Goal: Information Seeking & Learning: Learn about a topic

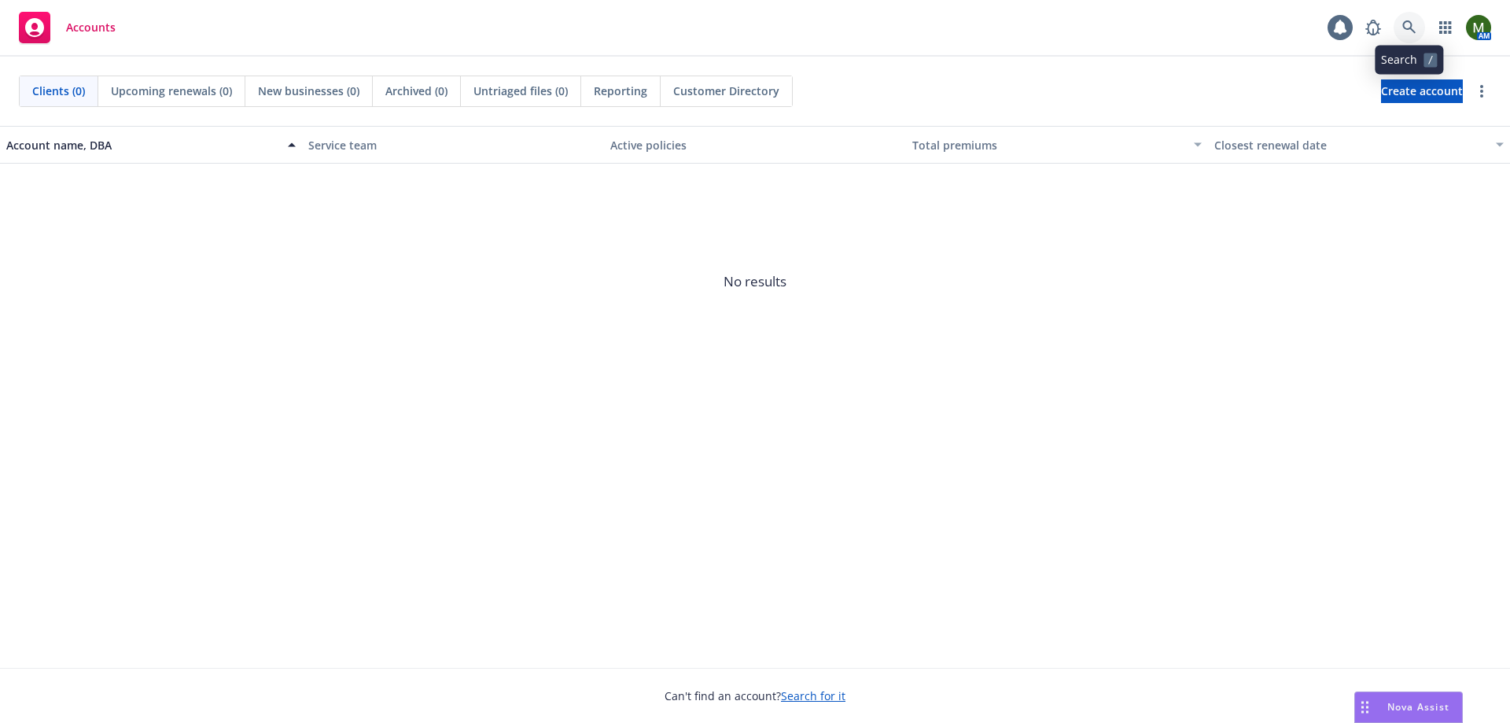
click at [1405, 28] on icon at bounding box center [1408, 26] width 13 height 13
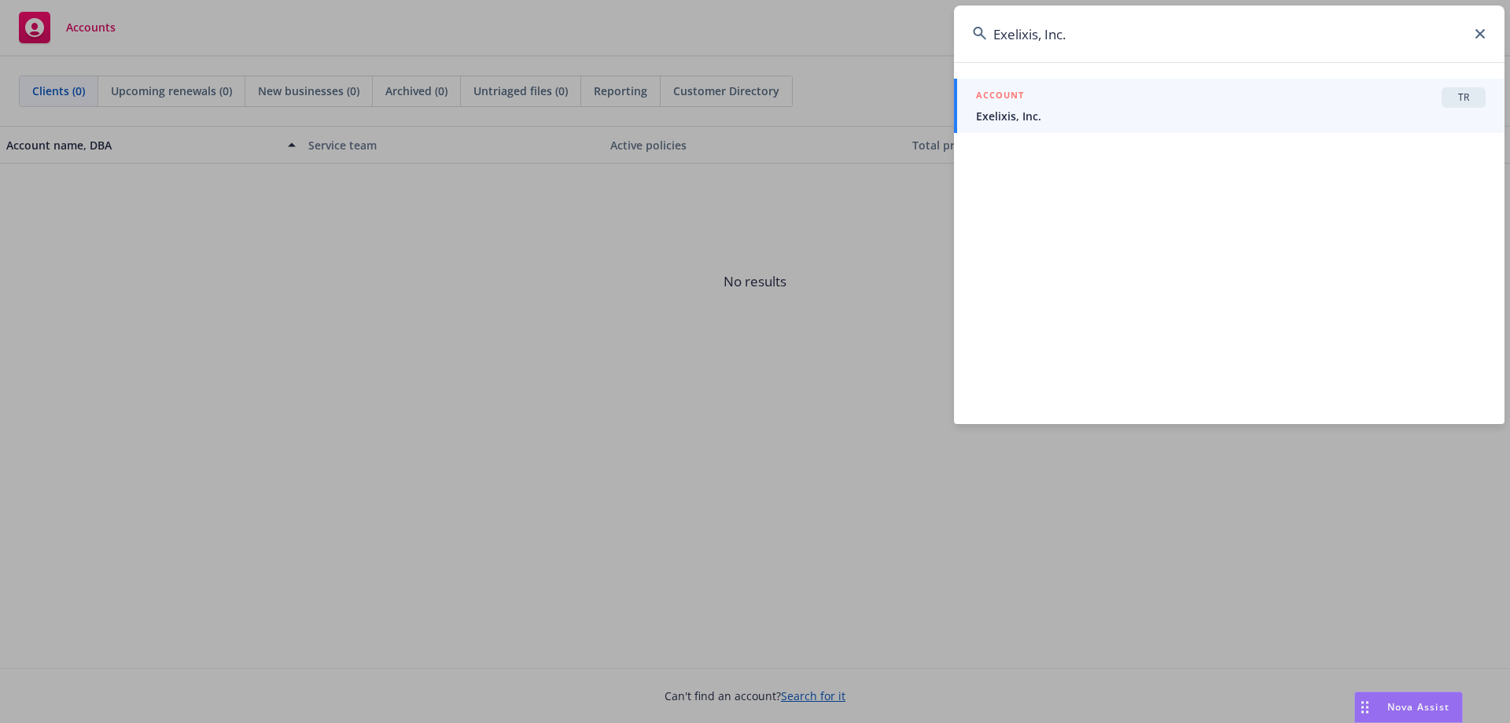
type input "Exelixis, Inc."
click at [1122, 113] on span "Exelixis, Inc." at bounding box center [1231, 116] width 510 height 17
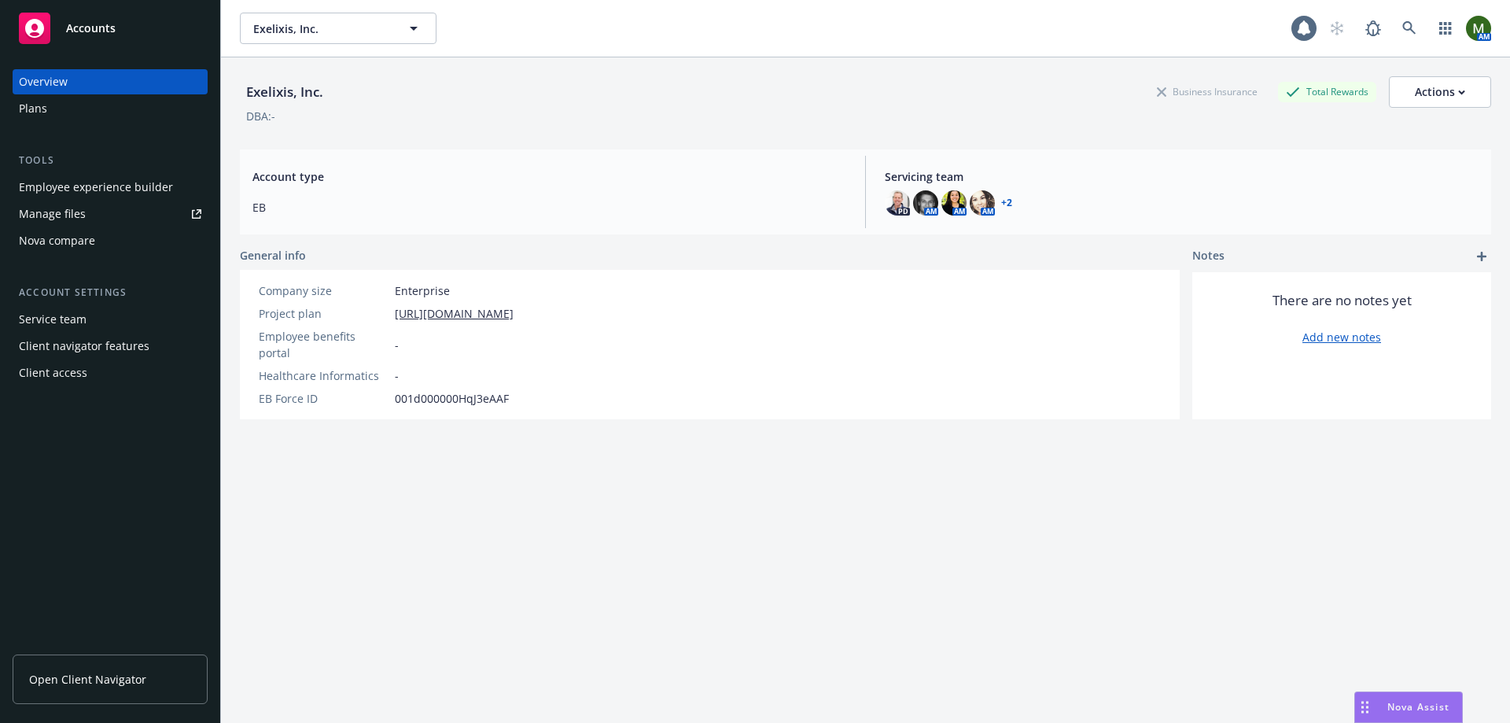
click at [153, 193] on div "Employee experience builder" at bounding box center [96, 187] width 154 height 25
click at [1402, 28] on icon at bounding box center [1409, 28] width 14 height 14
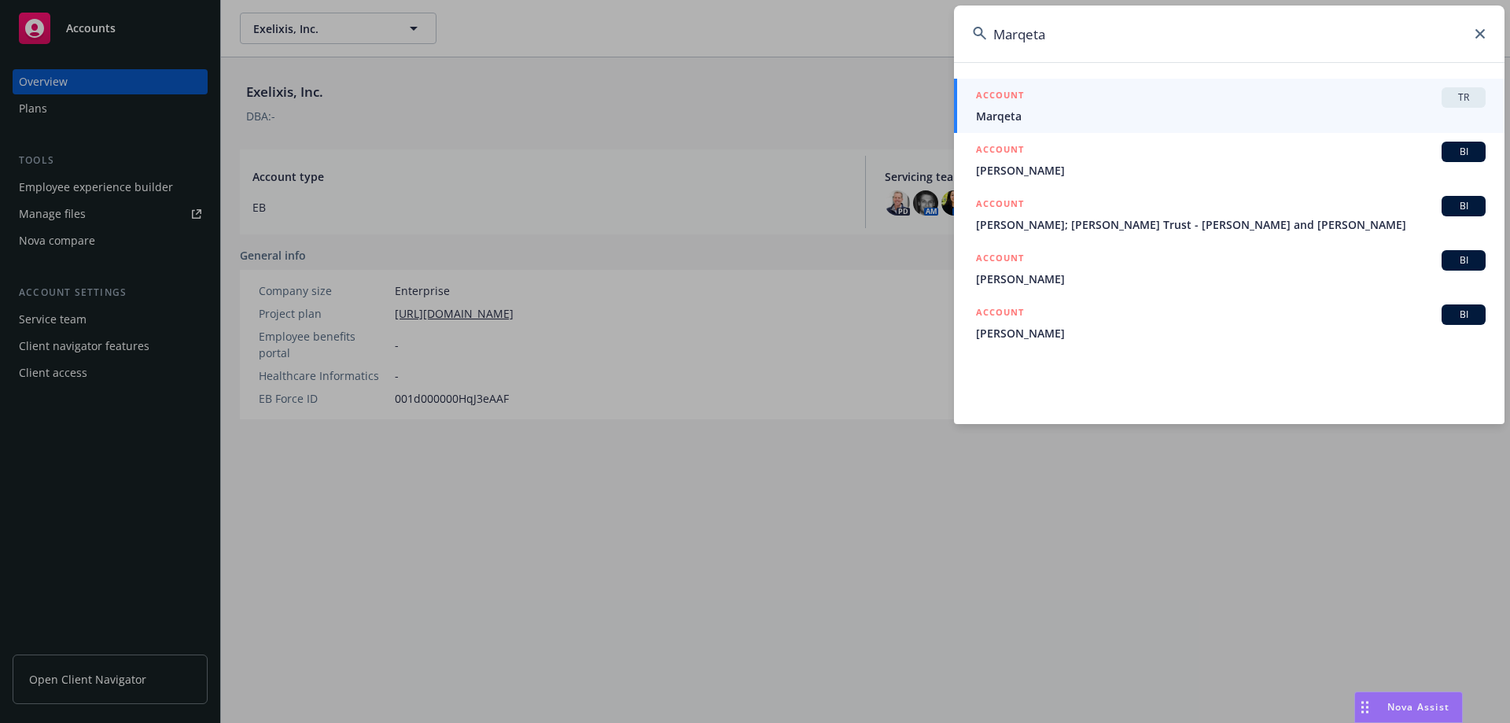
type input "Marqeta"
click at [1196, 102] on div "ACCOUNT TR" at bounding box center [1231, 97] width 510 height 20
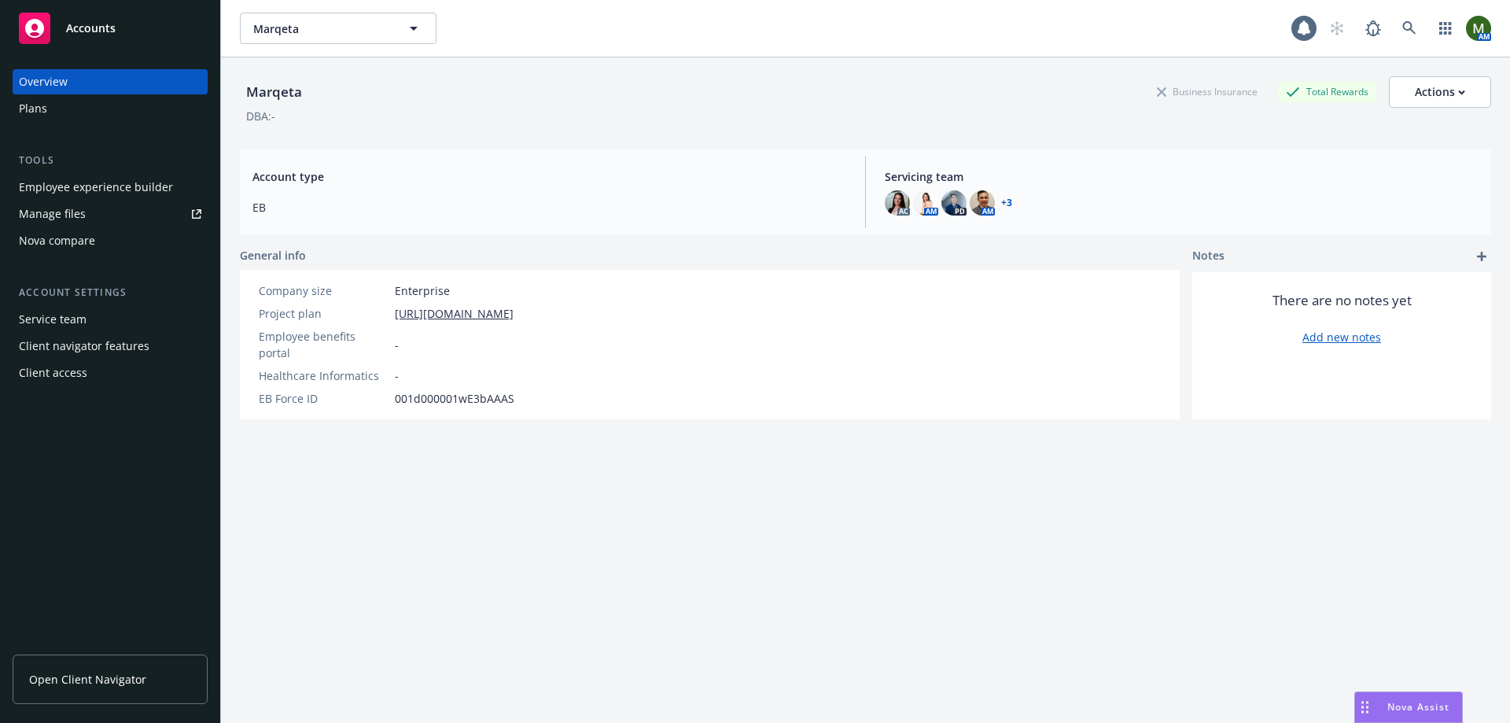
click at [131, 188] on div "Employee experience builder" at bounding box center [96, 187] width 154 height 25
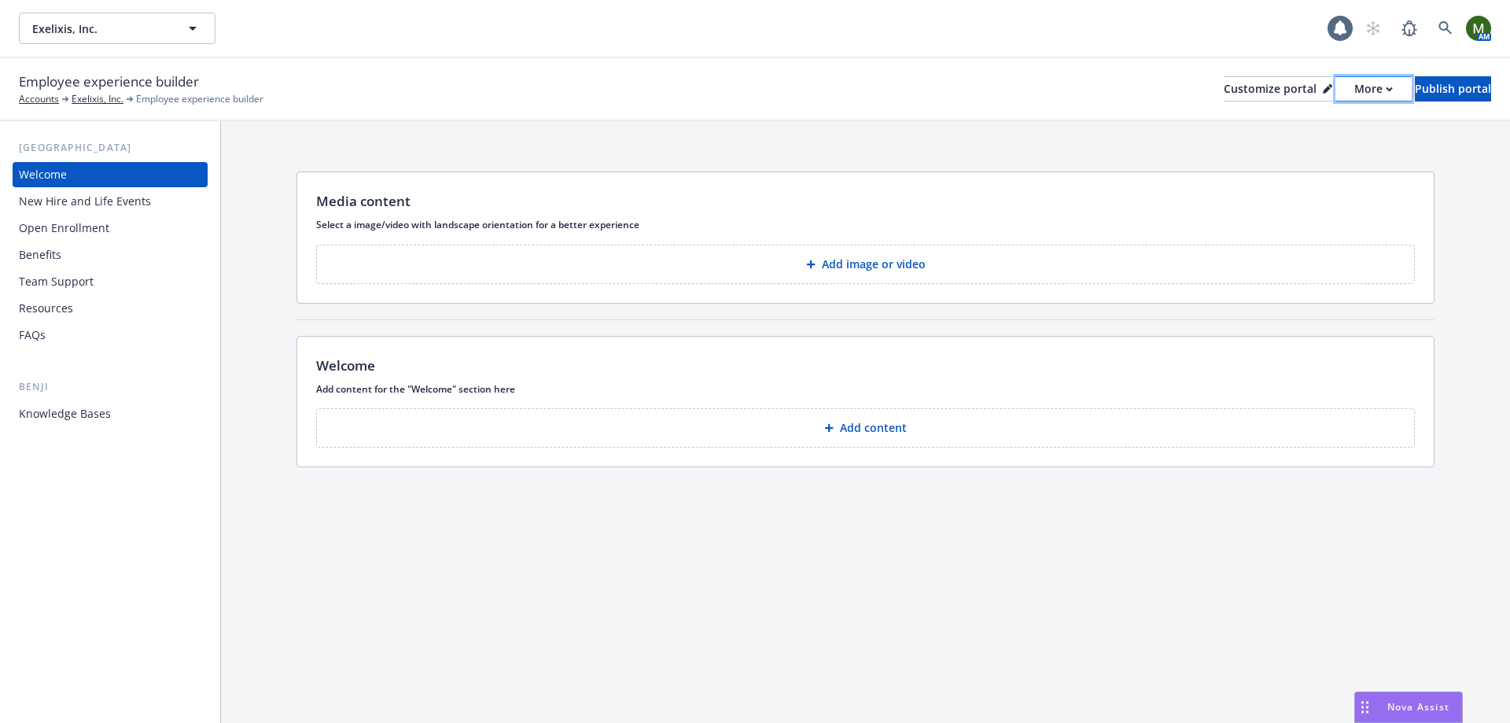
click at [1345, 89] on button "More" at bounding box center [1374, 88] width 76 height 25
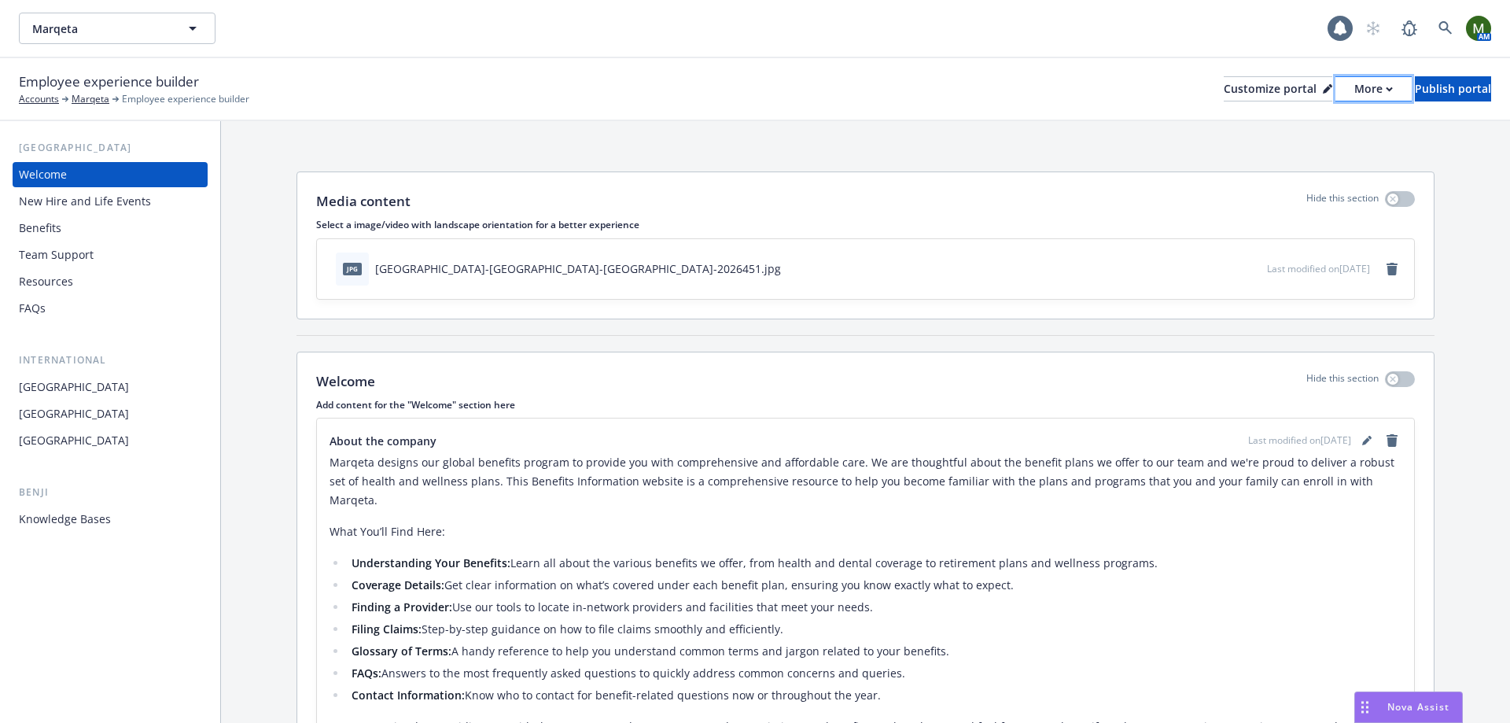
click at [1354, 88] on div "More" at bounding box center [1373, 89] width 39 height 24
click at [1292, 148] on link "Copy portal link" at bounding box center [1289, 155] width 143 height 31
click at [160, 223] on div "Benefits" at bounding box center [110, 228] width 182 height 25
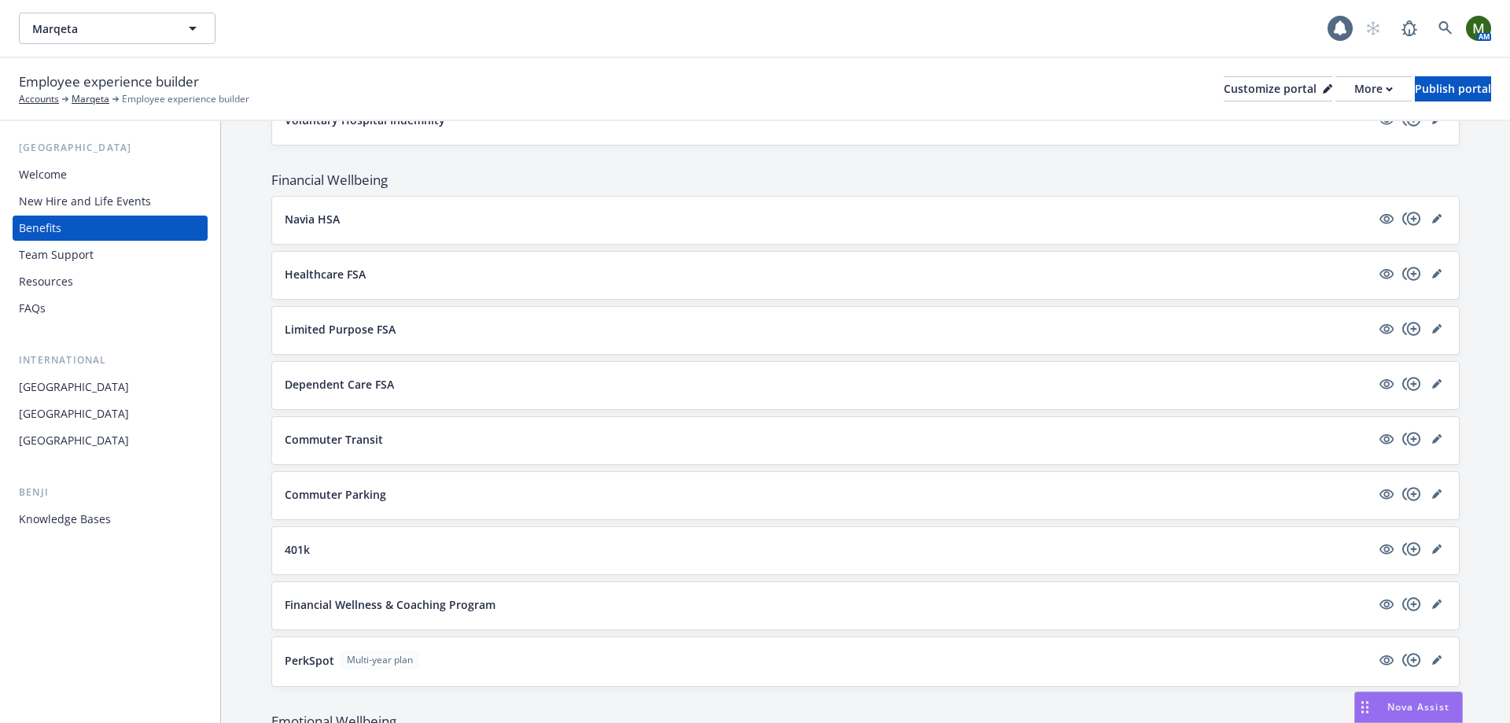
scroll to position [1809, 0]
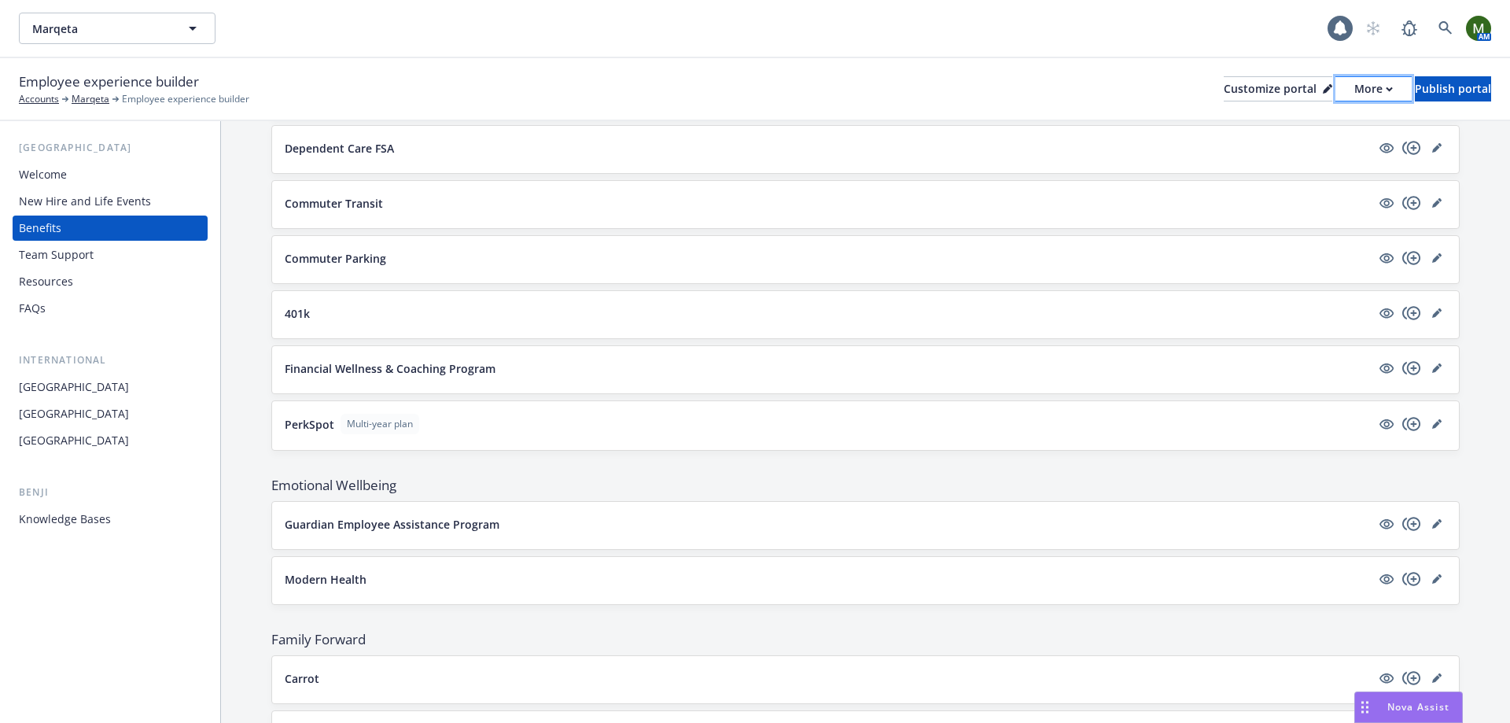
click at [1354, 83] on div "More" at bounding box center [1373, 89] width 39 height 24
click at [766, 74] on div "Employee experience builder Accounts Marqeta Employee experience builder Custom…" at bounding box center [755, 89] width 1472 height 35
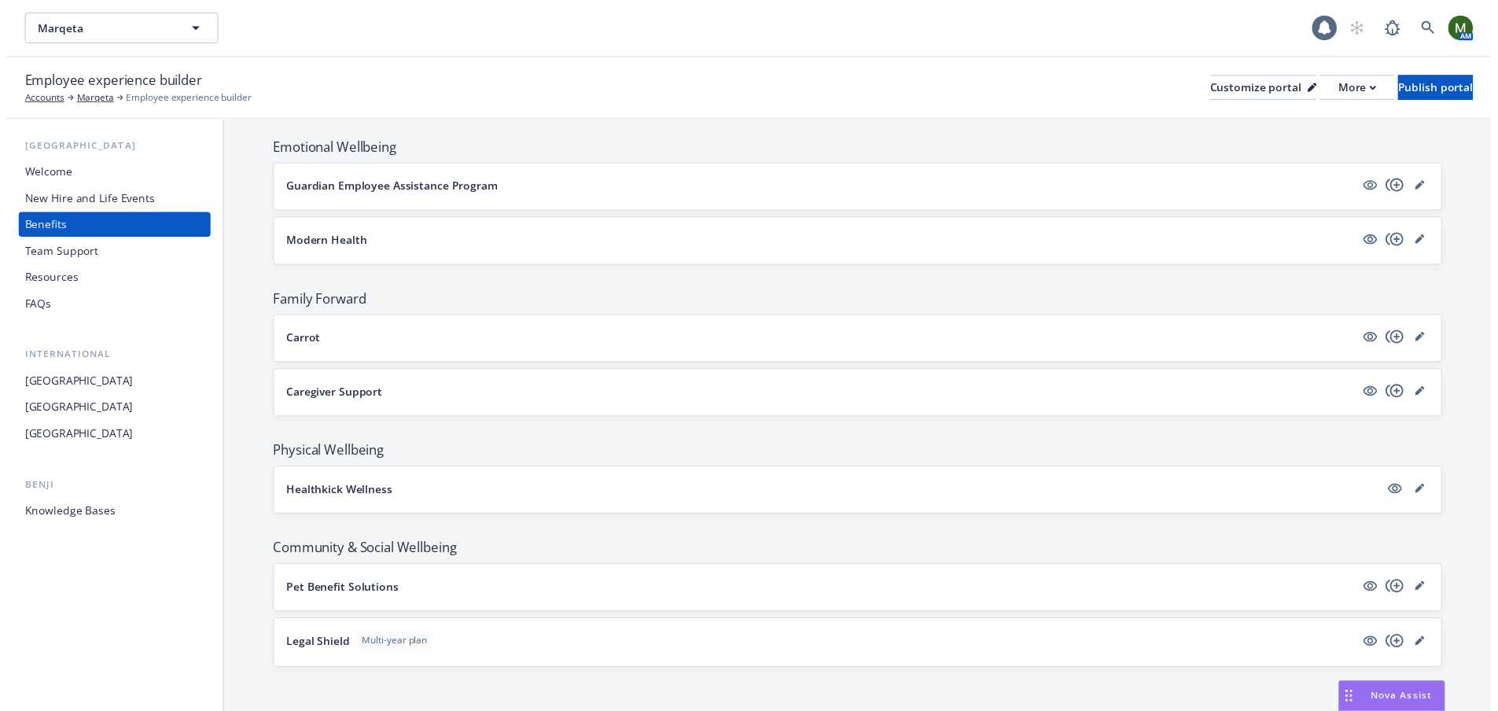
scroll to position [2150, 0]
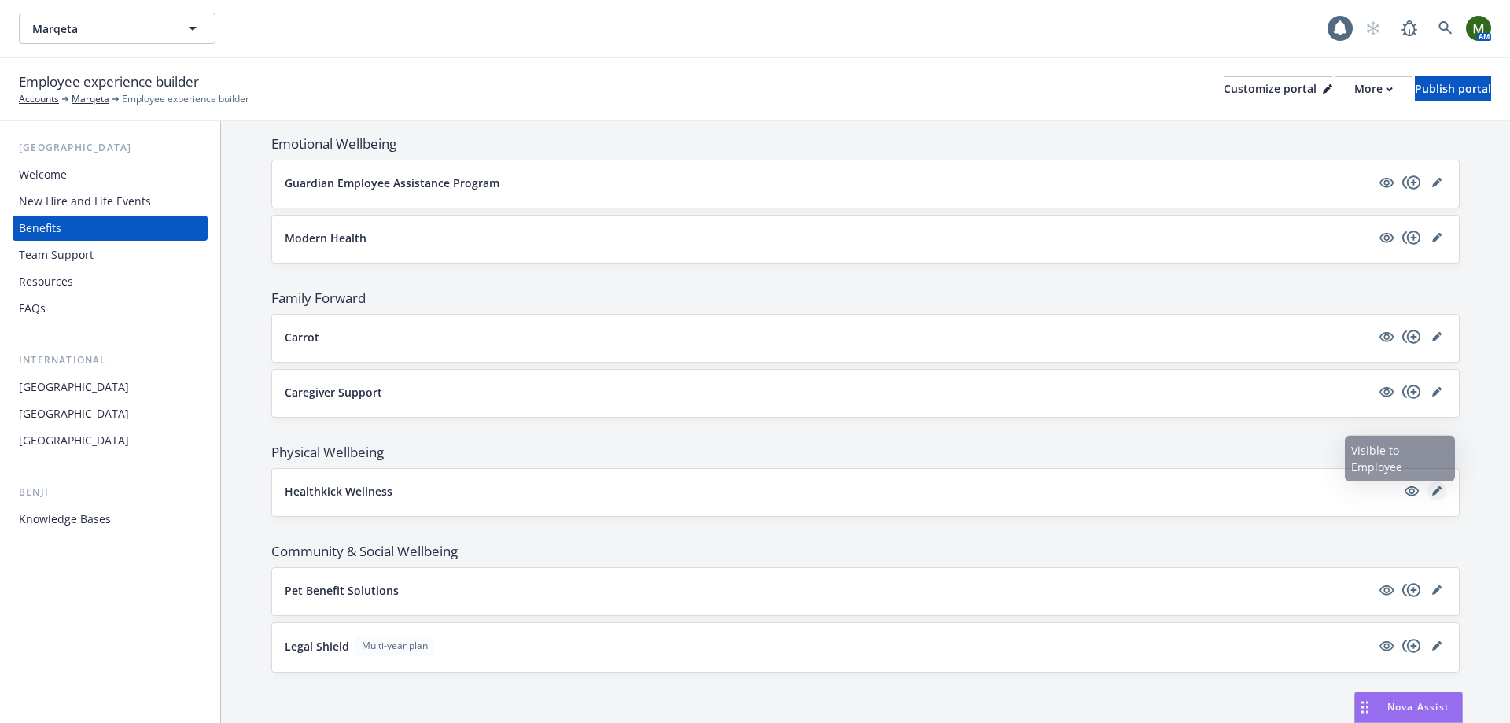
click at [1432, 486] on icon "editPencil" at bounding box center [1436, 490] width 9 height 9
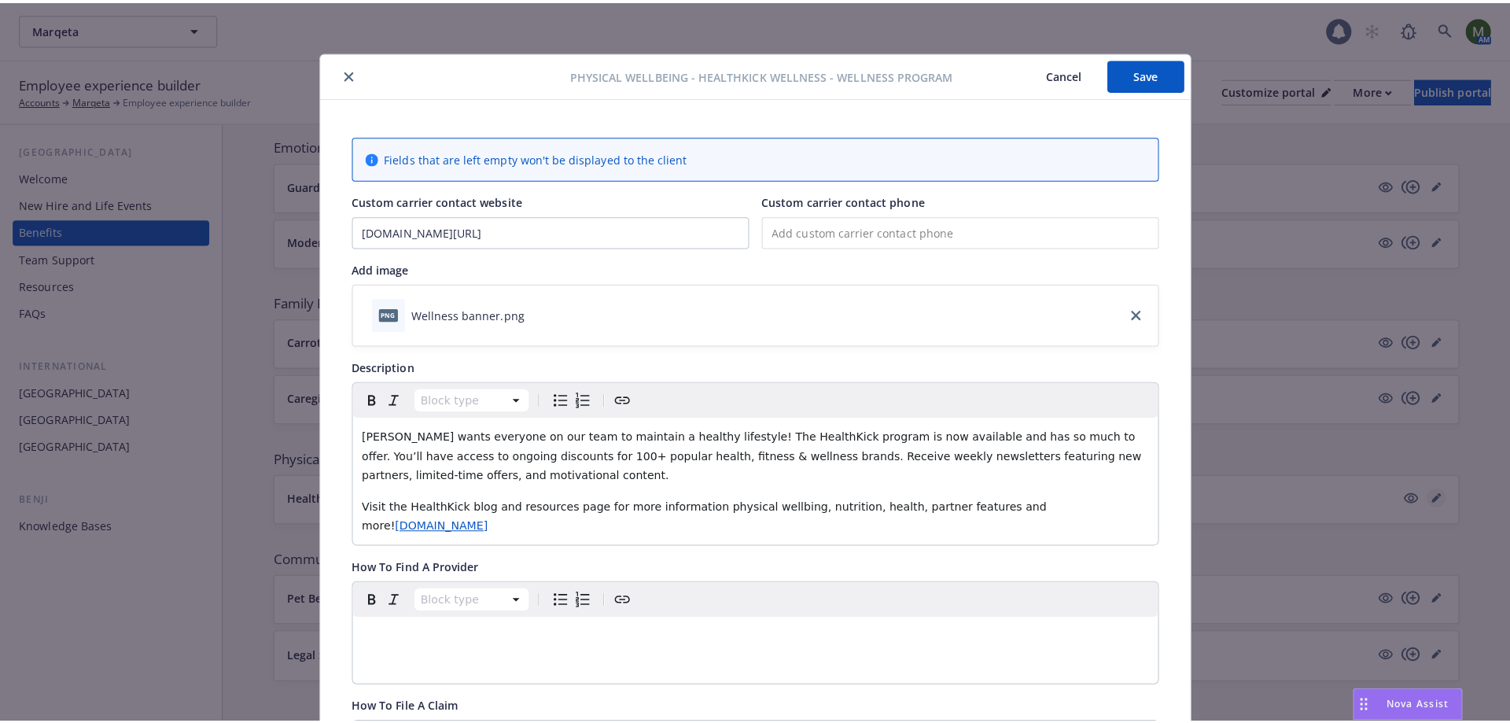
scroll to position [47, 0]
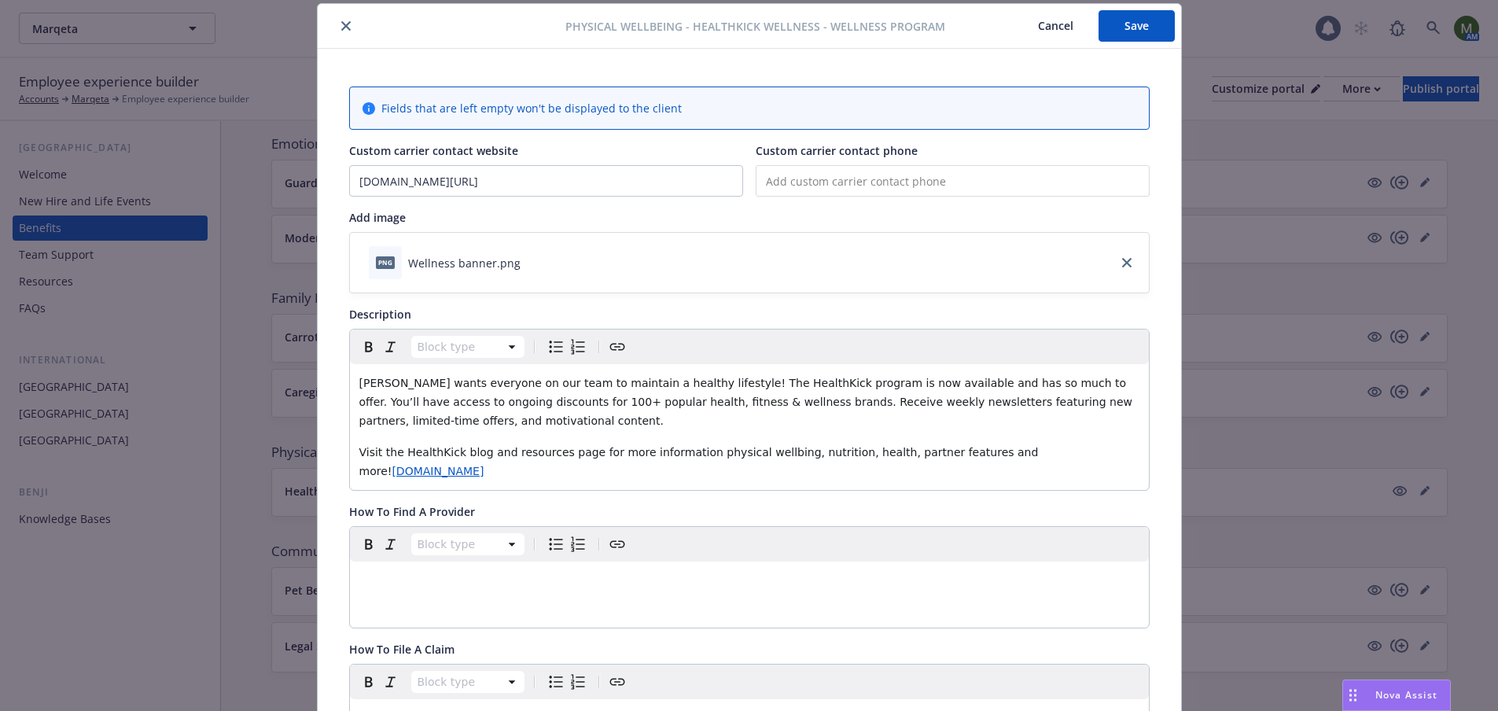
click at [341, 27] on icon "close" at bounding box center [345, 25] width 9 height 9
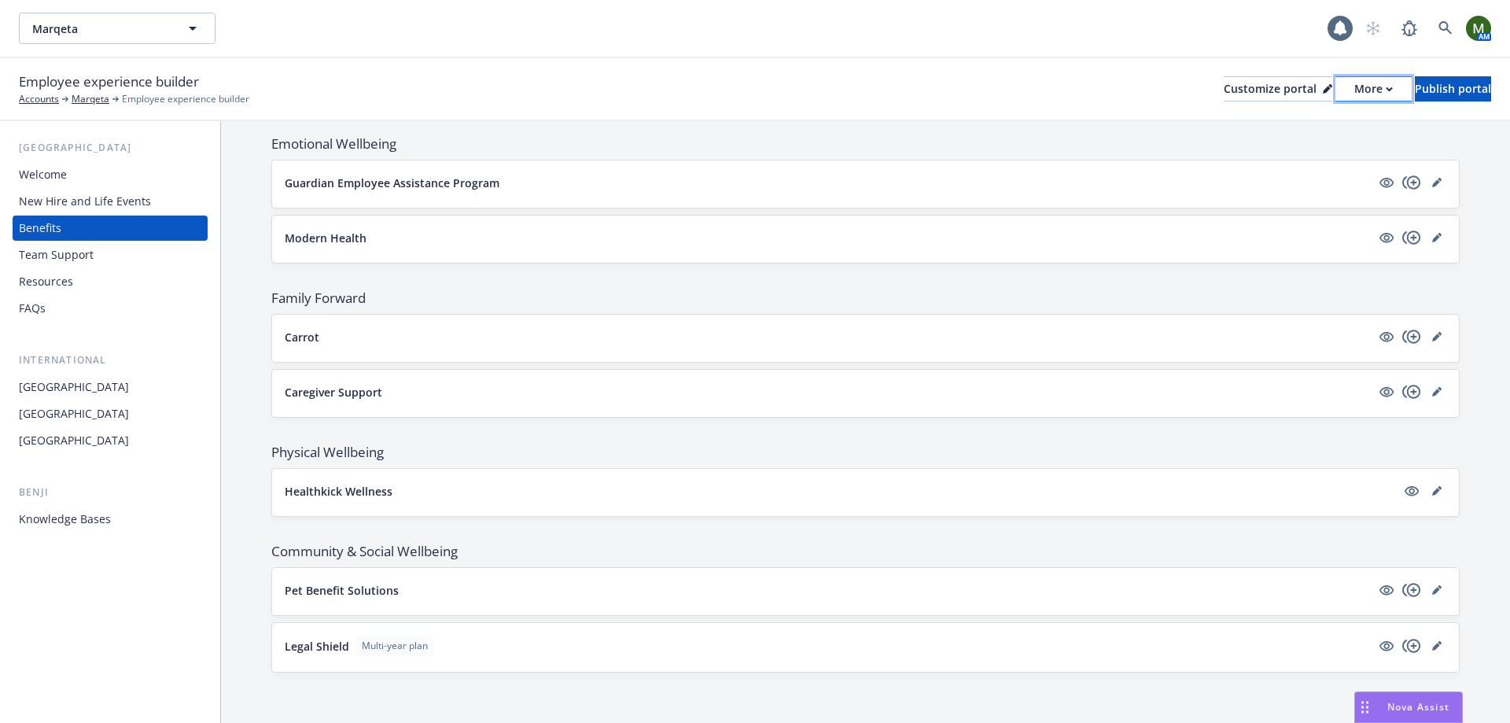
click at [1354, 82] on div "More" at bounding box center [1373, 89] width 39 height 24
click at [1299, 128] on link "Copy preview link" at bounding box center [1289, 124] width 143 height 31
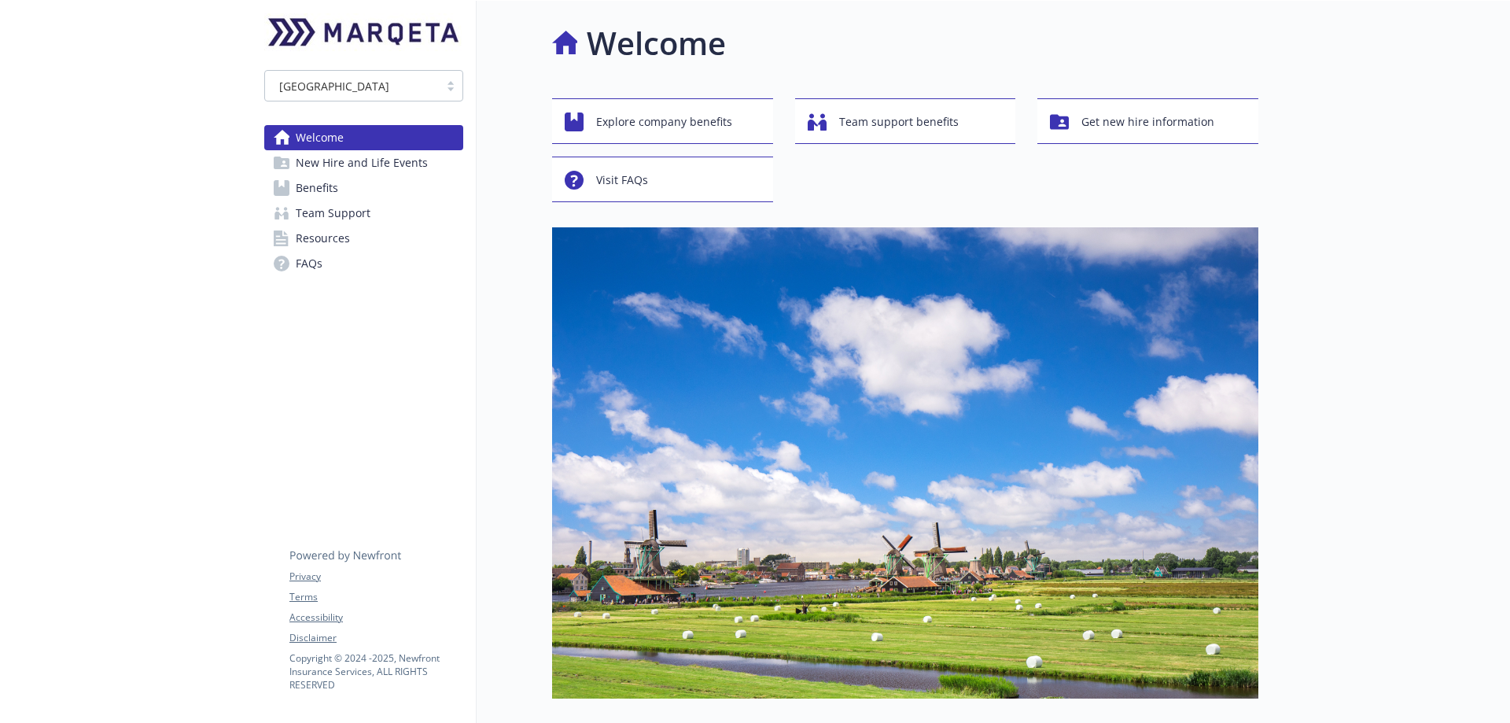
click at [301, 178] on span "Benefits" at bounding box center [317, 187] width 42 height 25
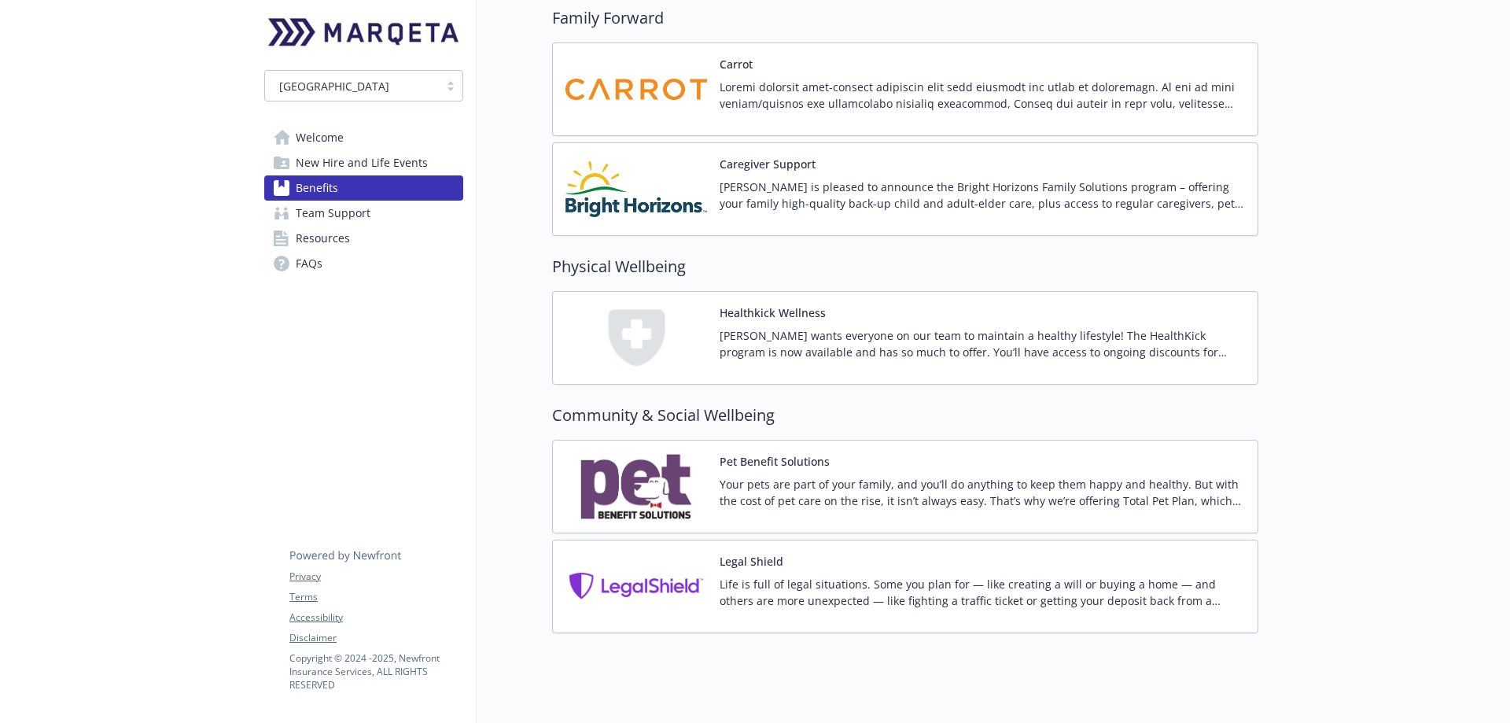
scroll to position [3255, 0]
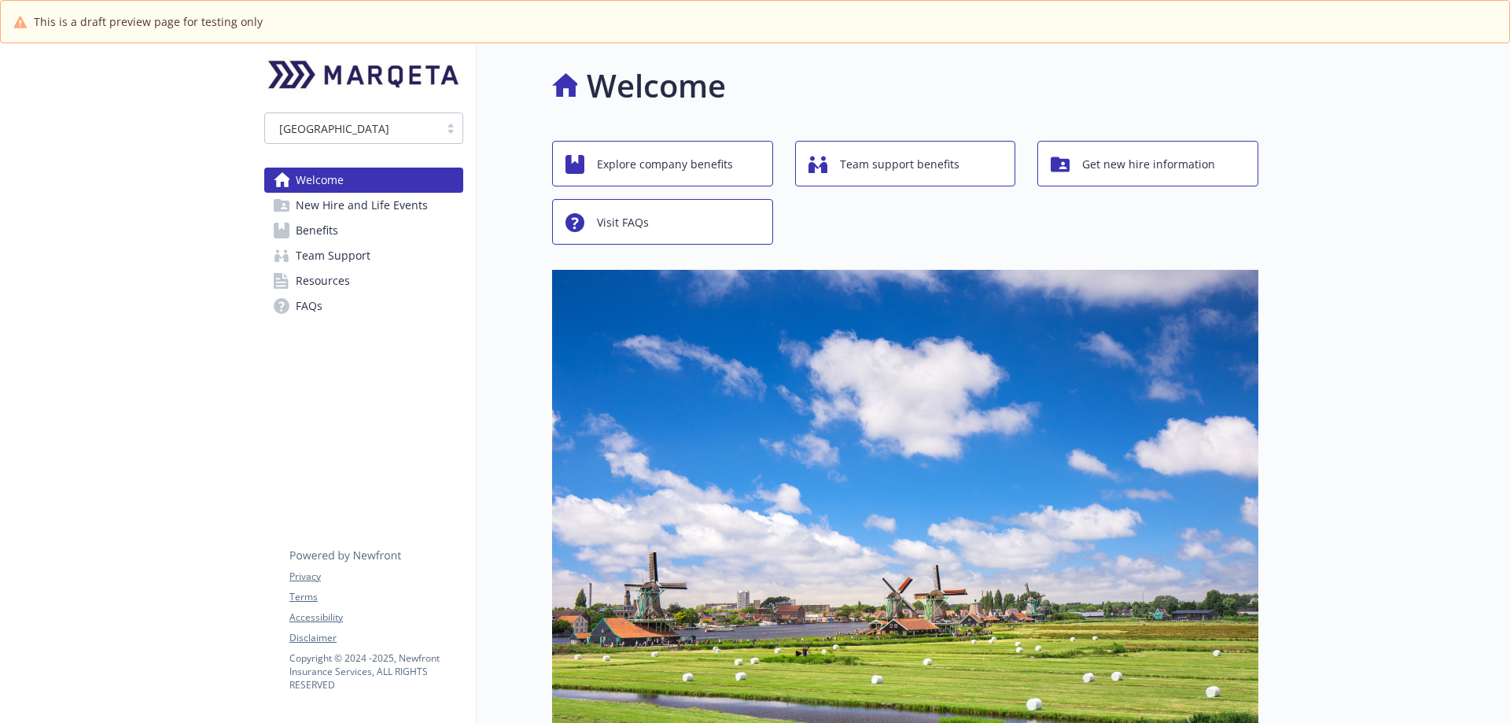
click at [404, 228] on link "Benefits" at bounding box center [363, 230] width 199 height 25
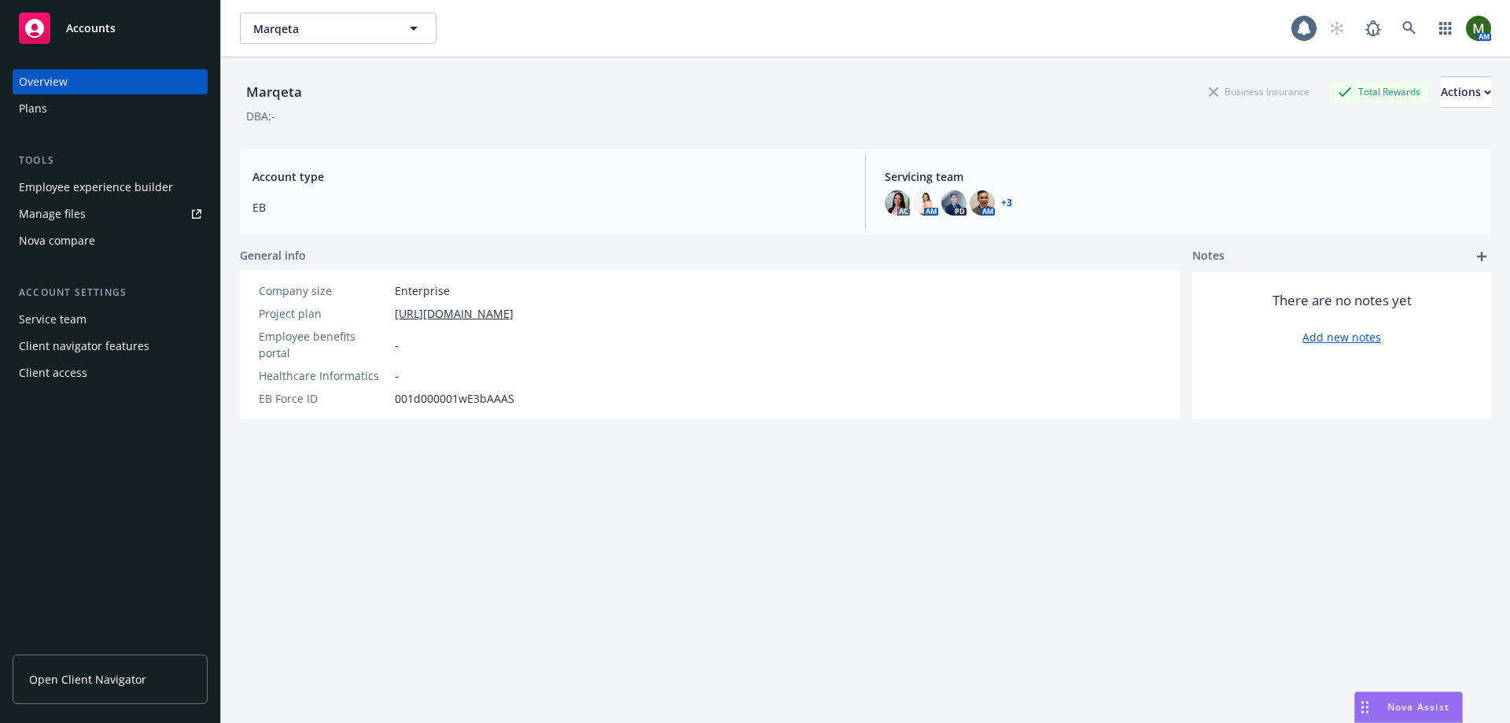
click at [134, 186] on div "Employee experience builder" at bounding box center [96, 187] width 154 height 25
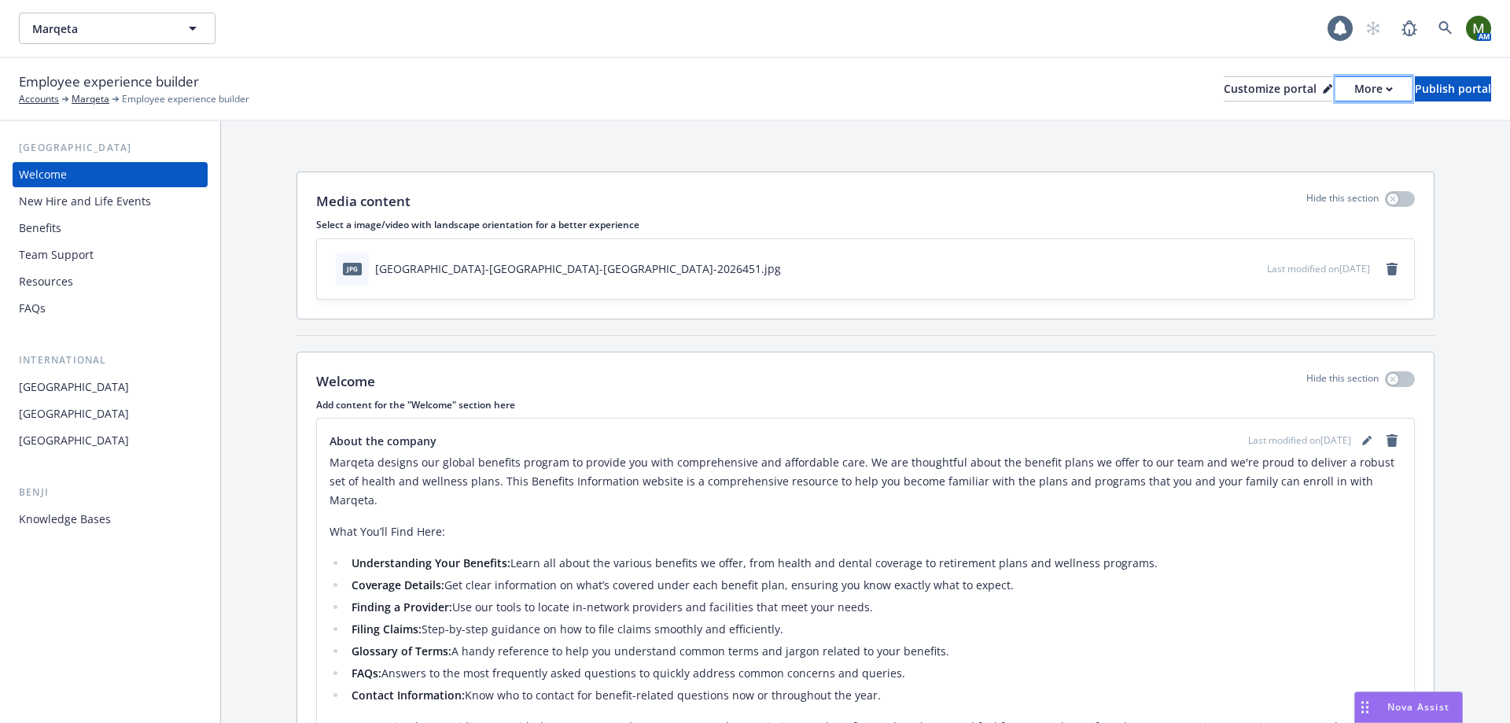
click at [1354, 83] on div "More" at bounding box center [1373, 89] width 39 height 24
drag, startPoint x: 1309, startPoint y: 116, endPoint x: 1262, endPoint y: 111, distance: 46.6
click at [1309, 116] on link "Copy preview link" at bounding box center [1289, 124] width 143 height 31
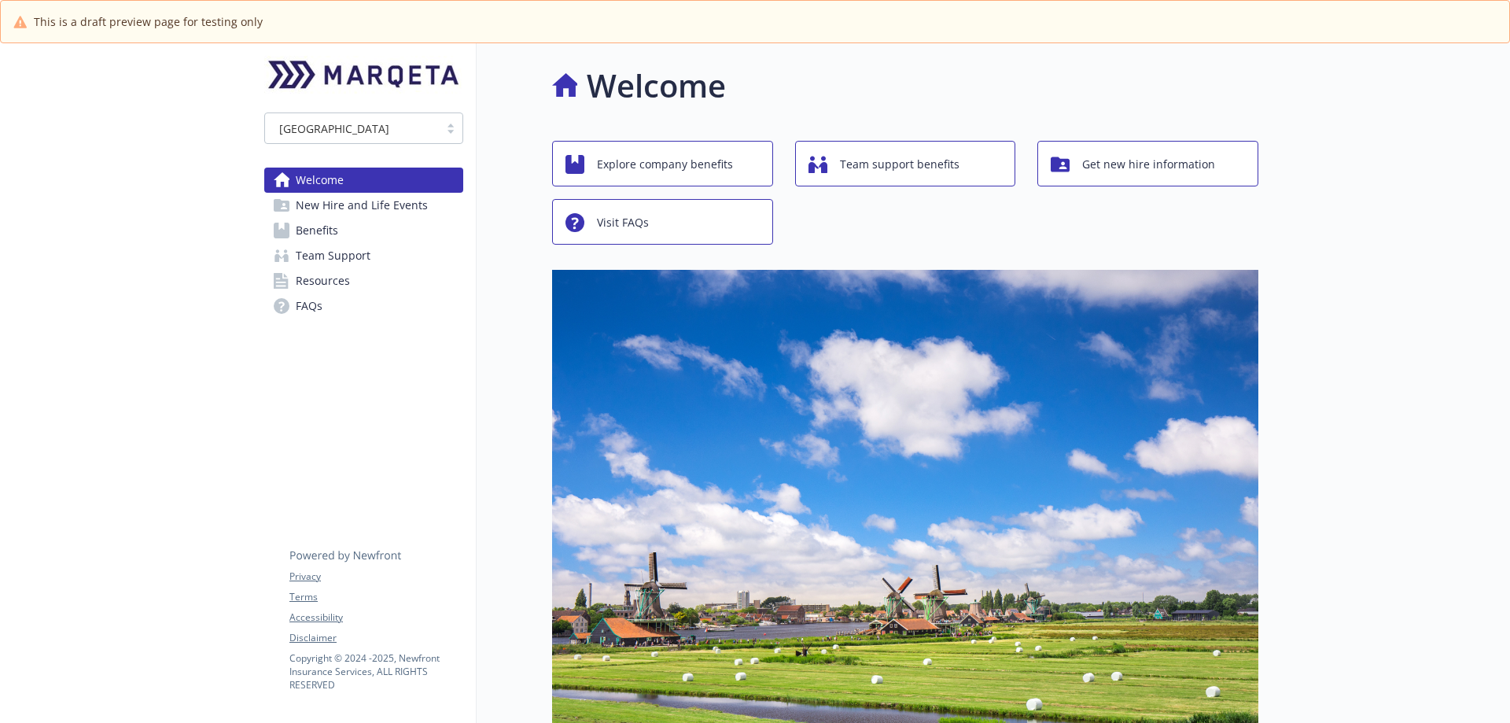
click at [353, 232] on link "Benefits" at bounding box center [363, 230] width 199 height 25
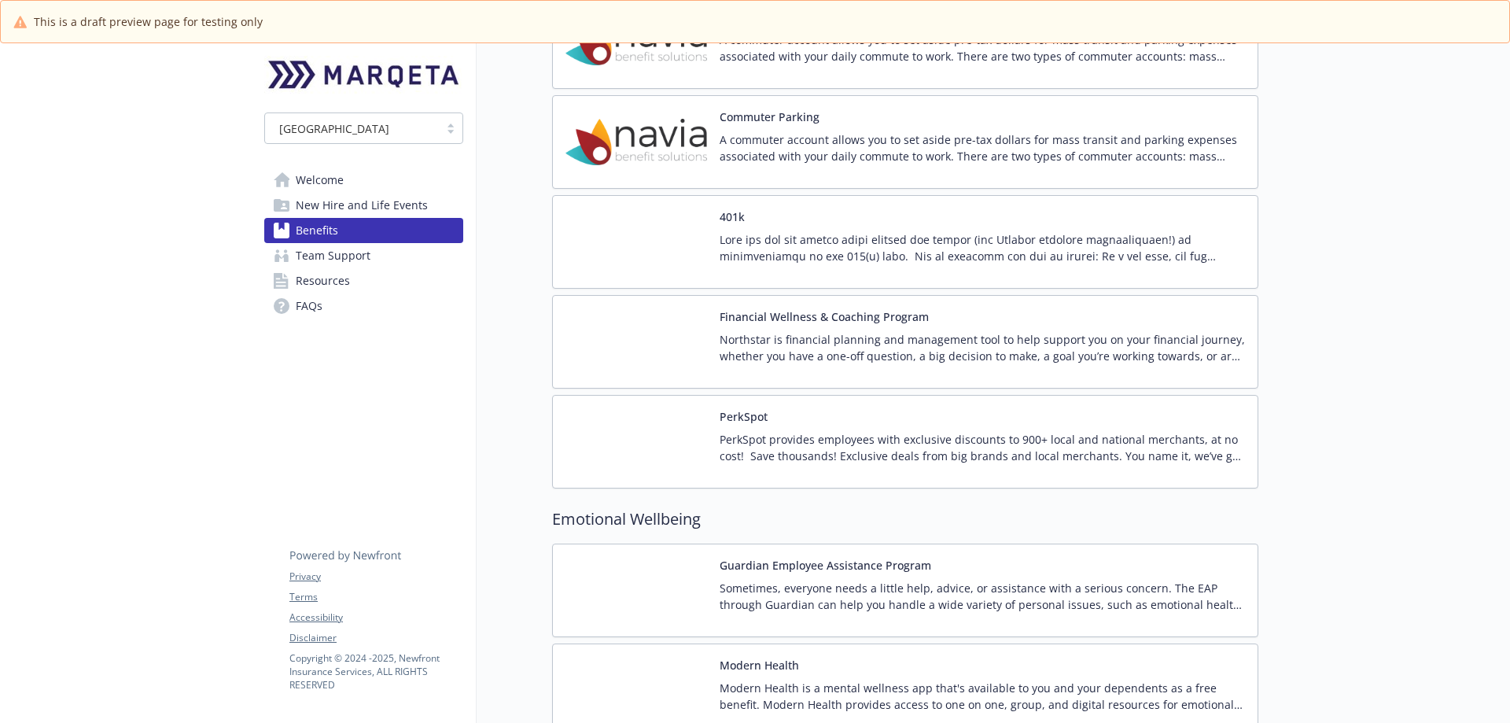
scroll to position [2511, 0]
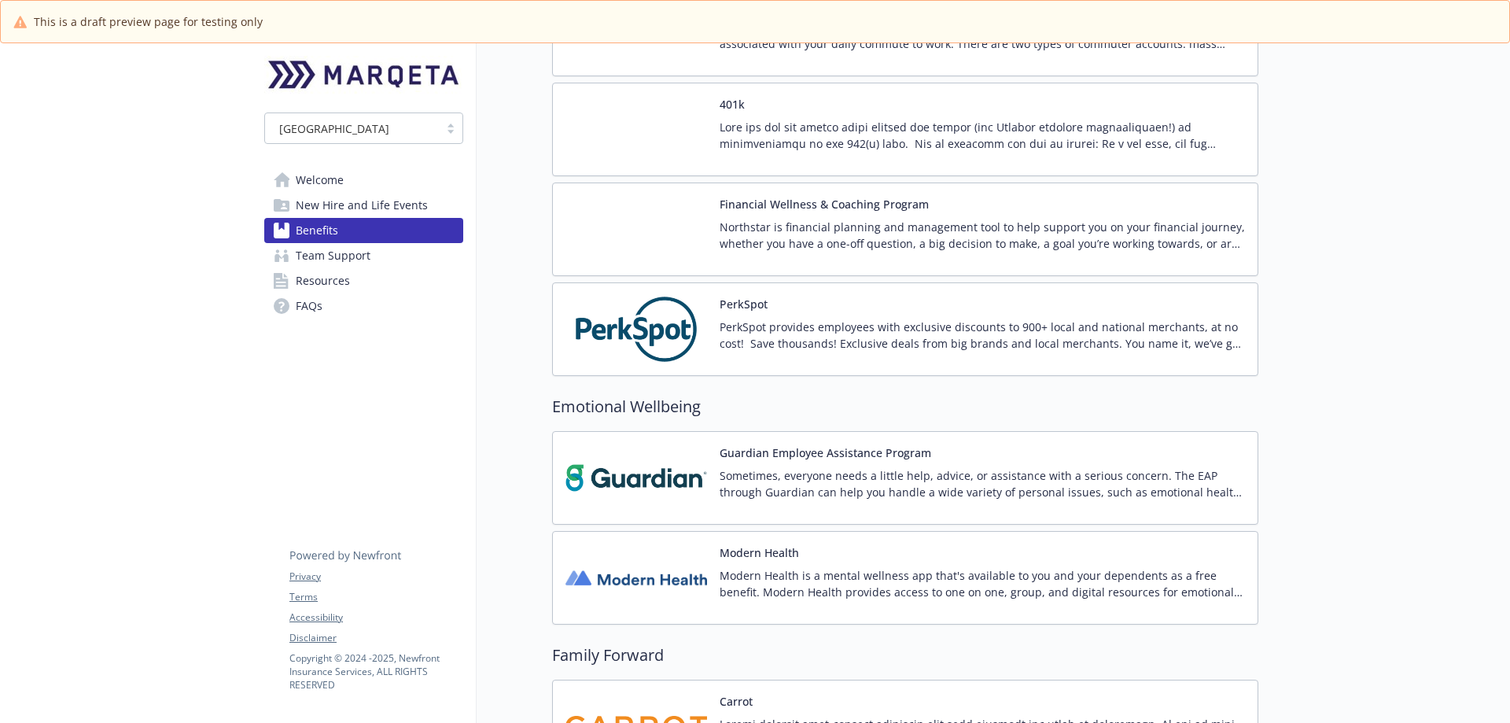
scroll to position [2596, 0]
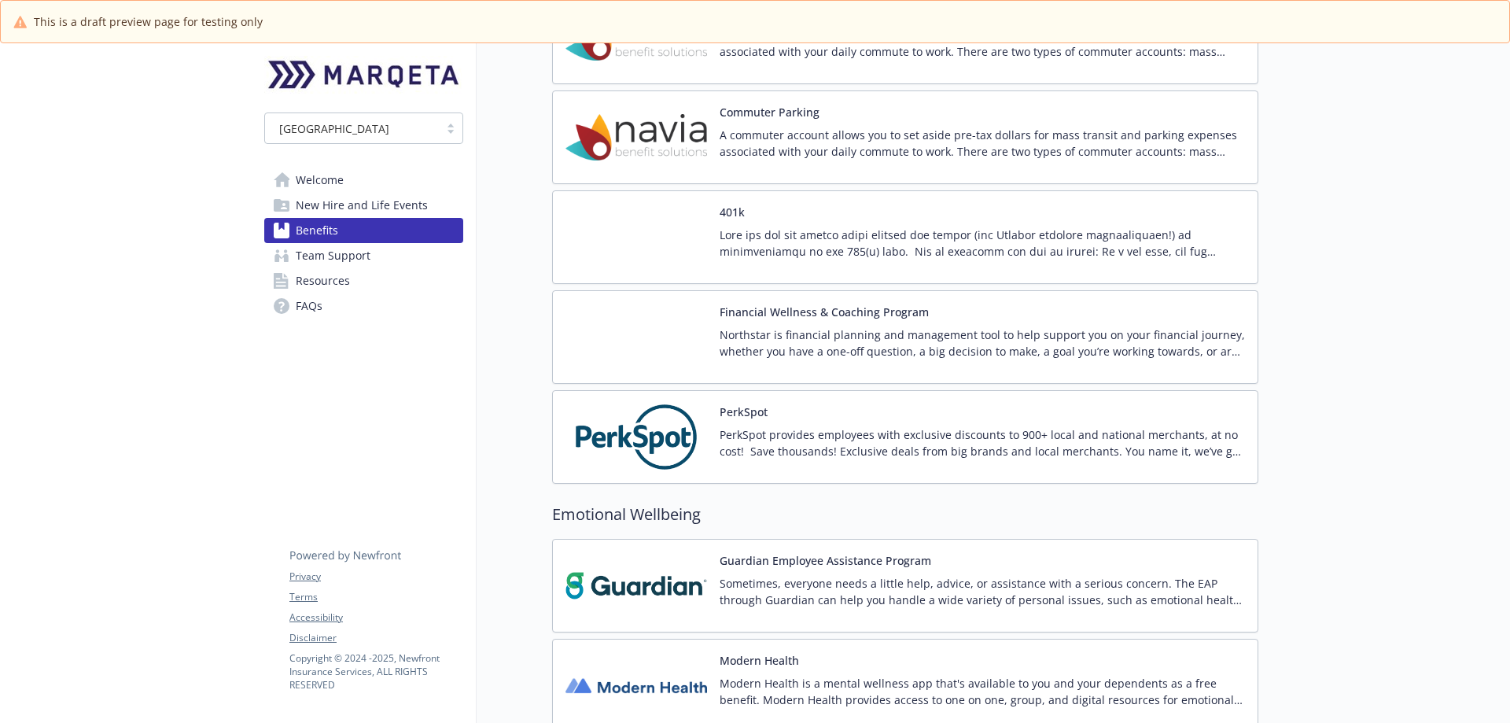
scroll to position [2596, 0]
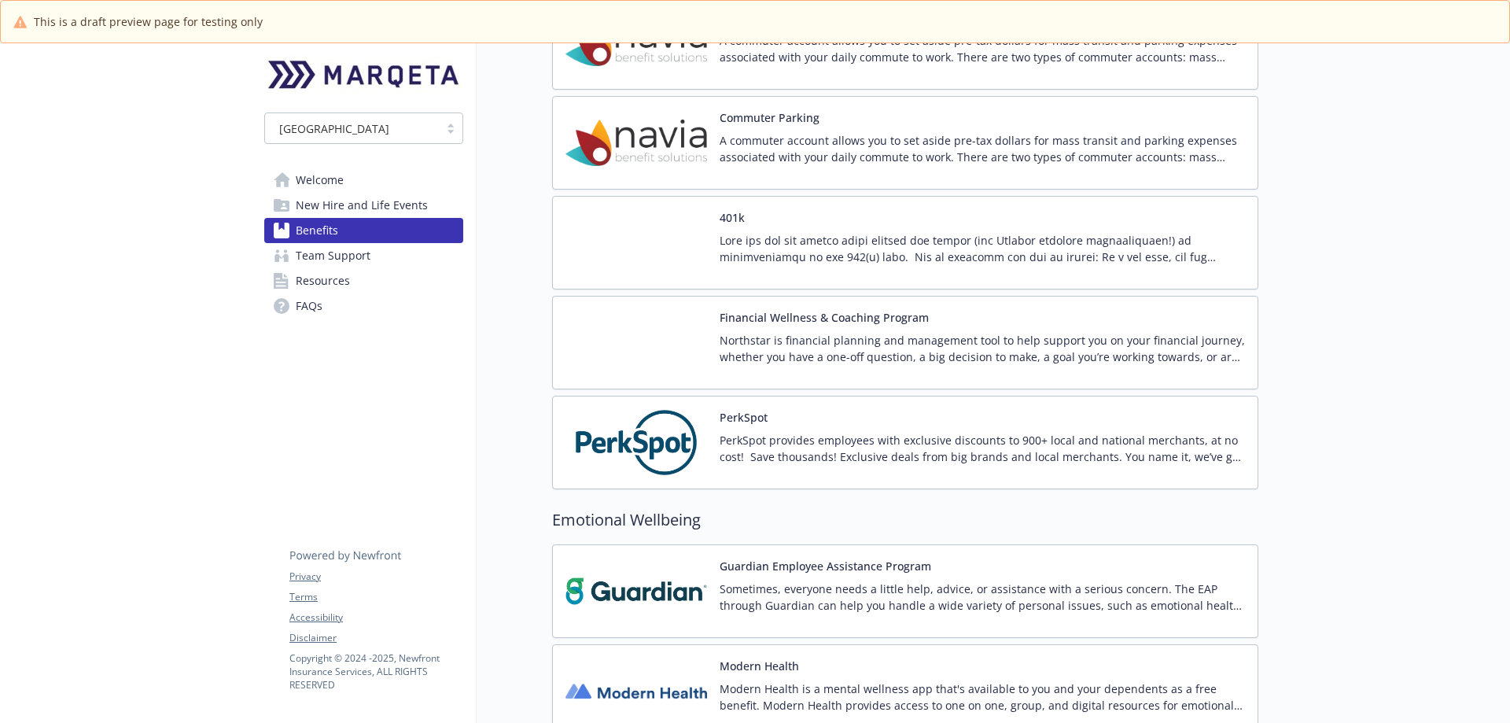
scroll to position [2517, 0]
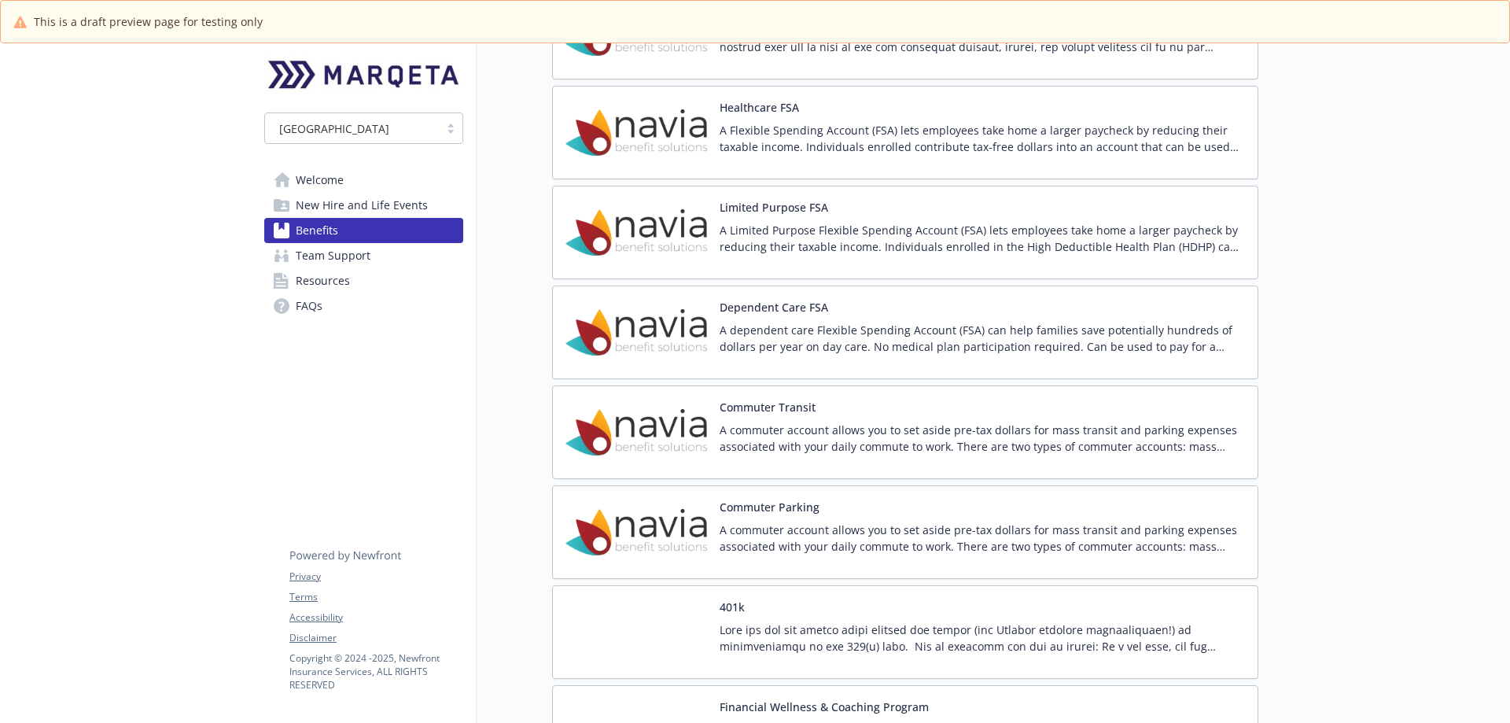
scroll to position [2360, 0]
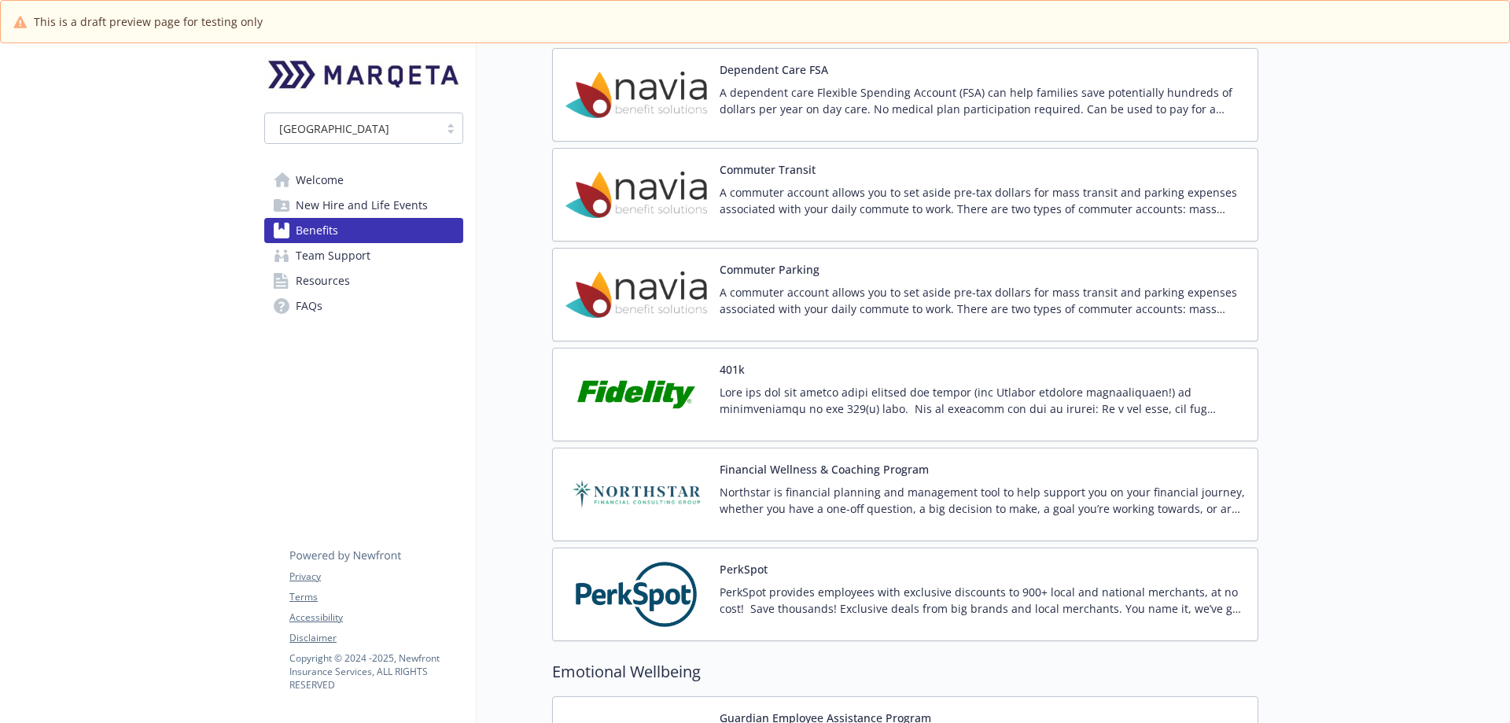
click at [628, 494] on img at bounding box center [637, 494] width 142 height 67
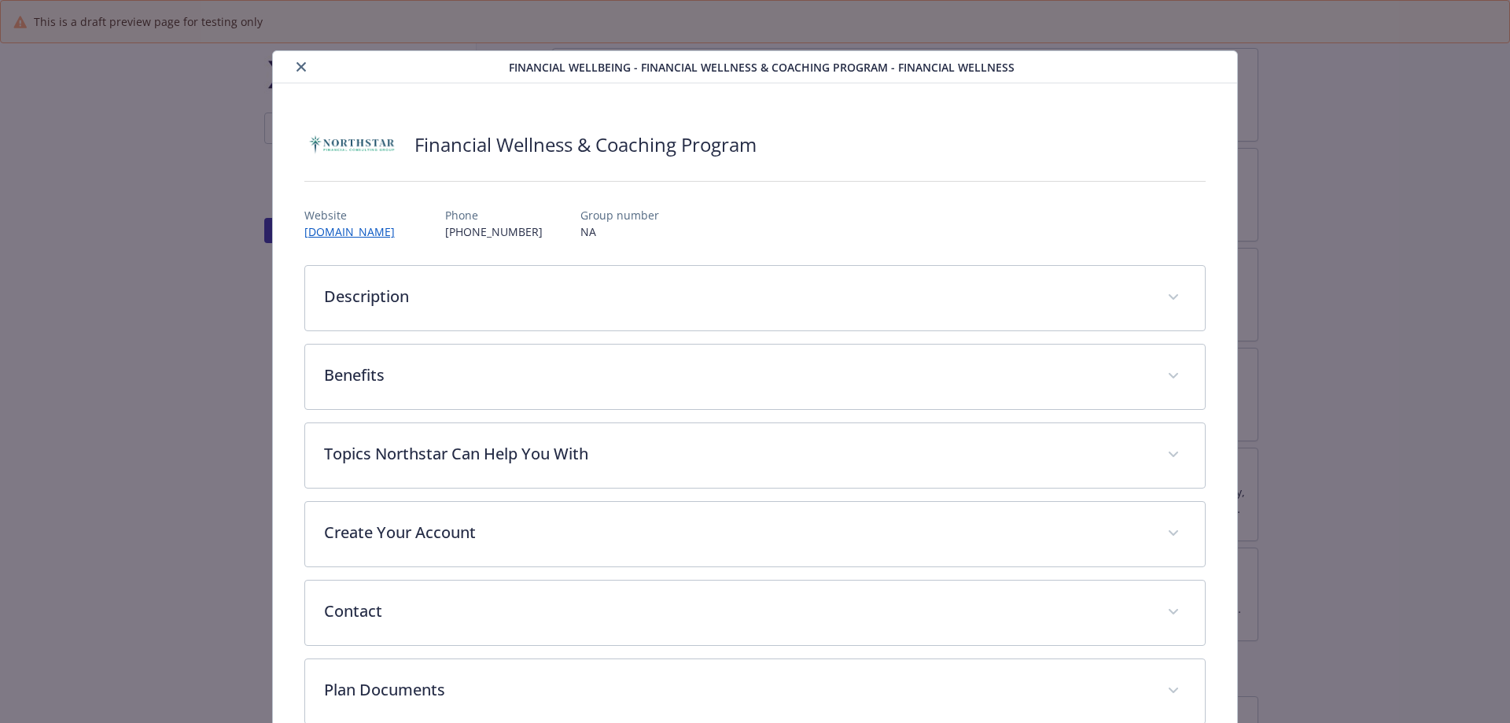
scroll to position [47, 0]
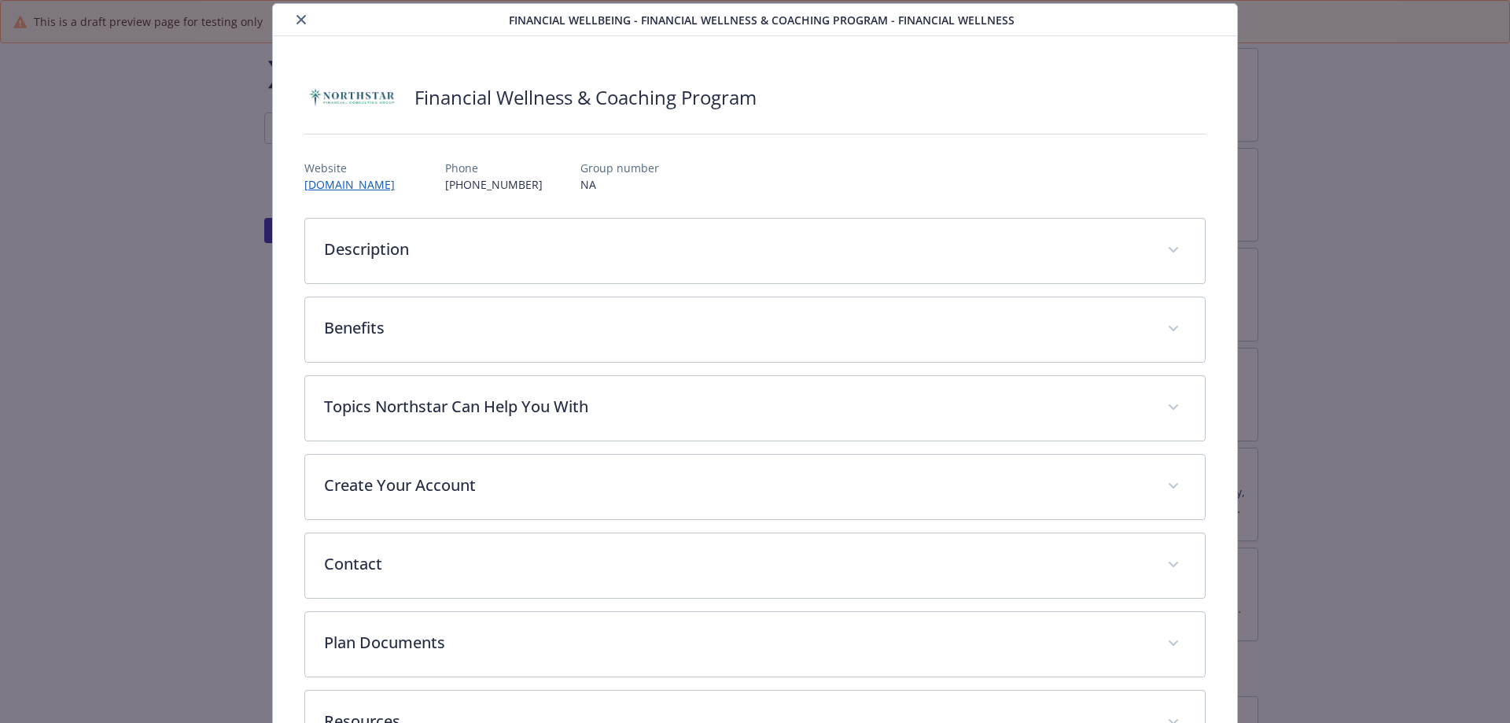
click at [297, 18] on icon "close" at bounding box center [301, 19] width 9 height 9
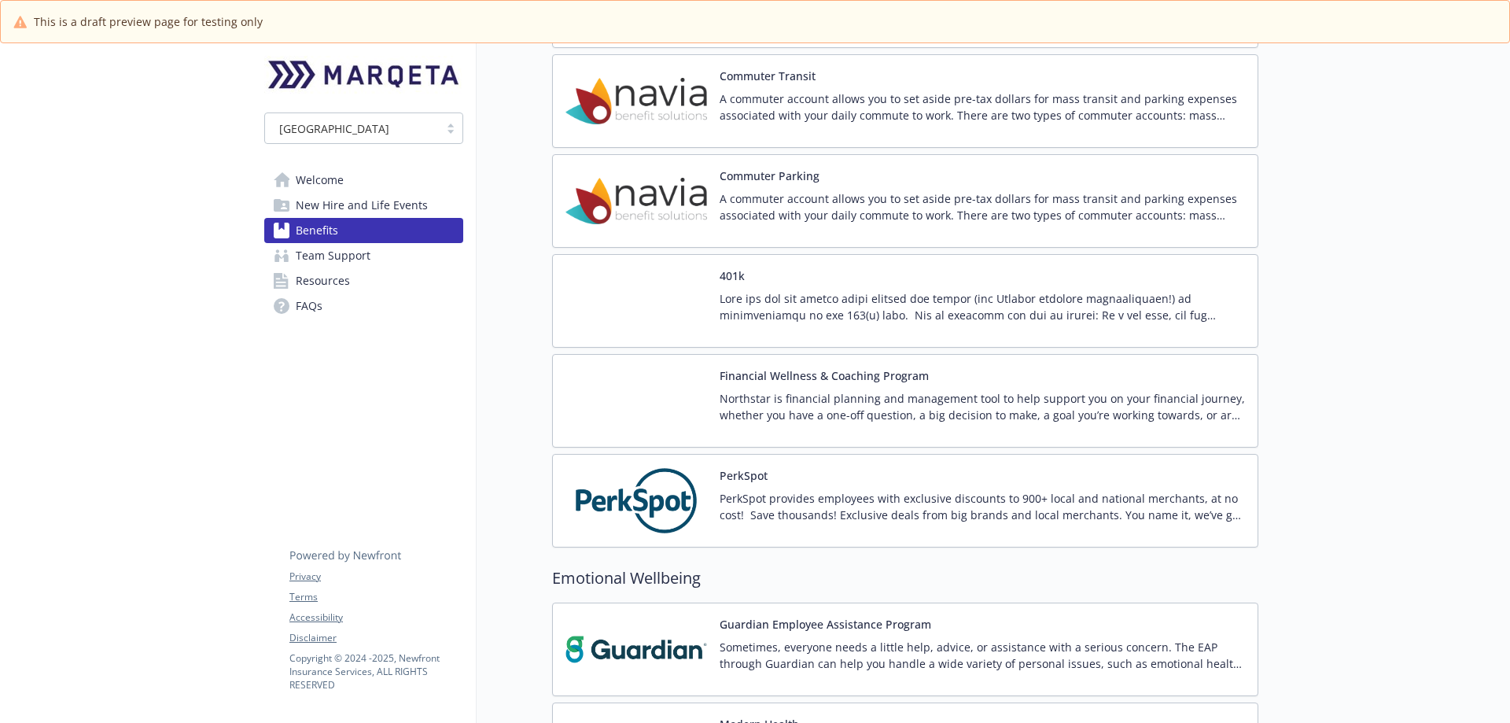
scroll to position [2438, 0]
